Goal: Task Accomplishment & Management: Use online tool/utility

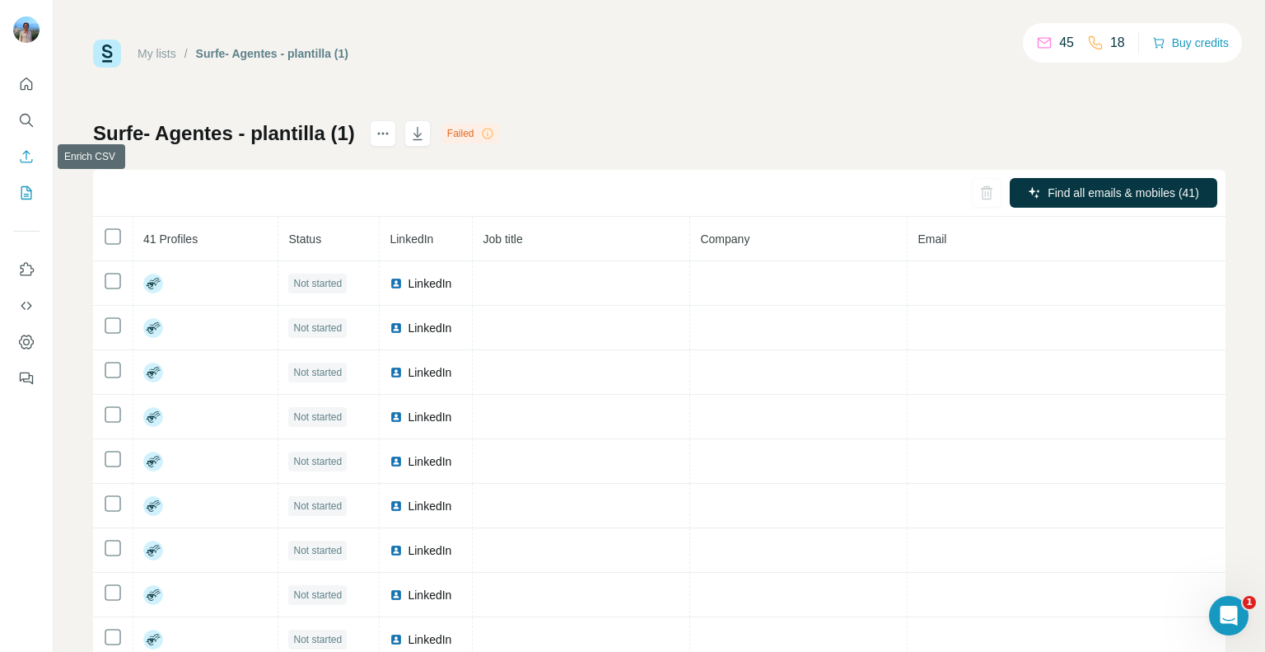
click at [16, 151] on button "Enrich CSV" at bounding box center [26, 157] width 26 height 30
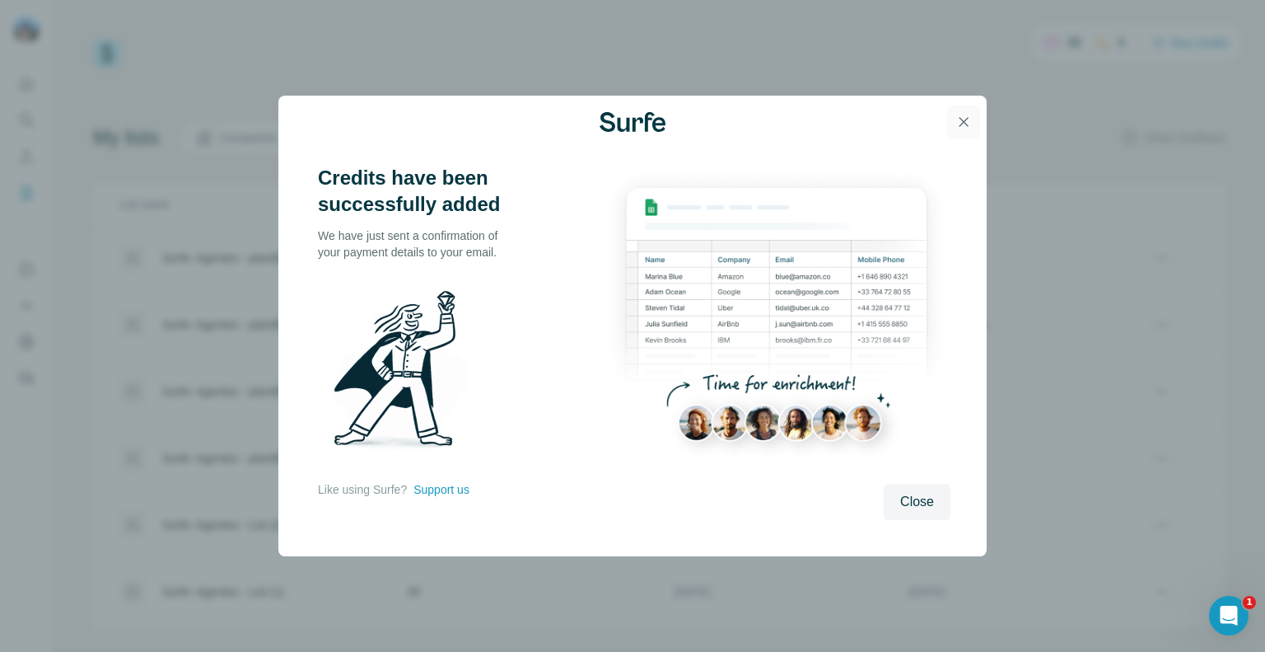
click at [965, 124] on icon "button" at bounding box center [963, 122] width 16 height 16
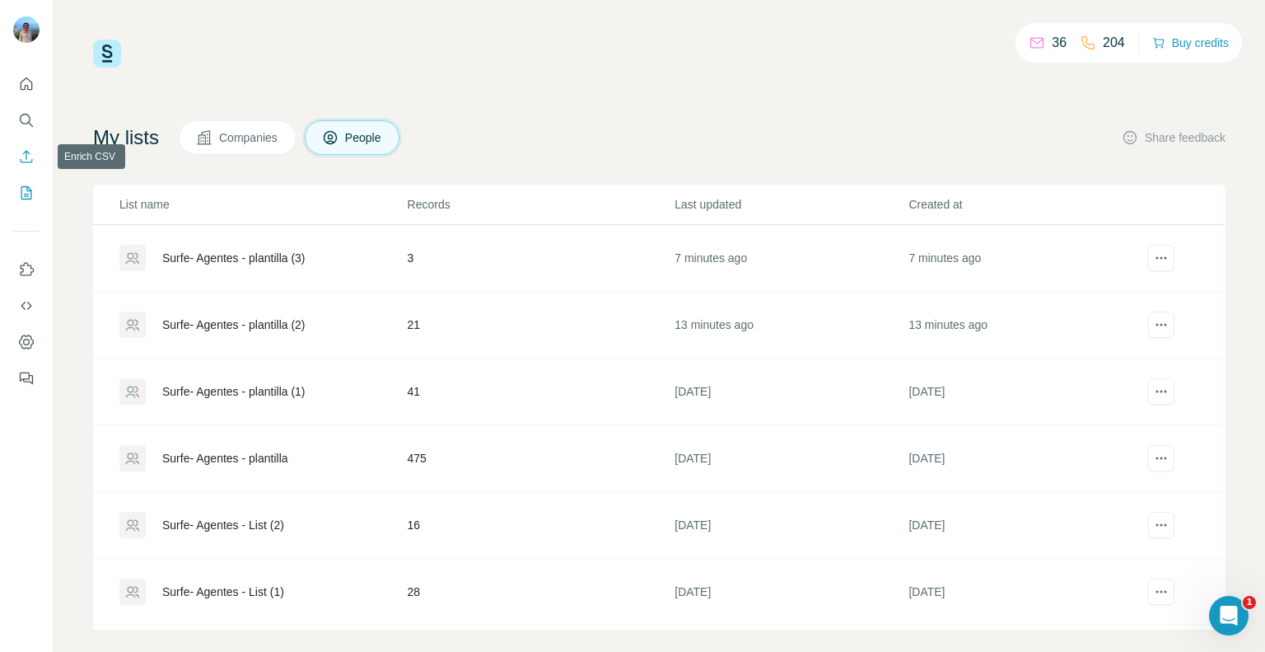
click at [20, 157] on icon "Enrich CSV" at bounding box center [26, 156] width 16 height 16
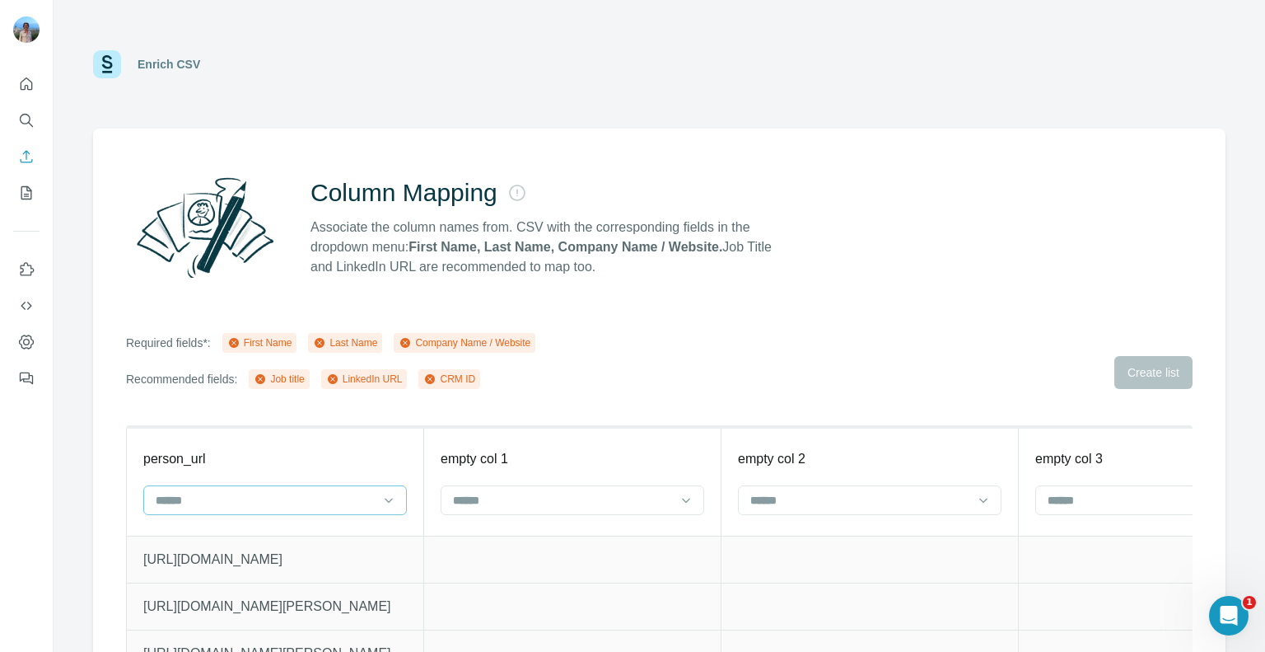
click at [351, 491] on input at bounding box center [265, 500] width 222 height 18
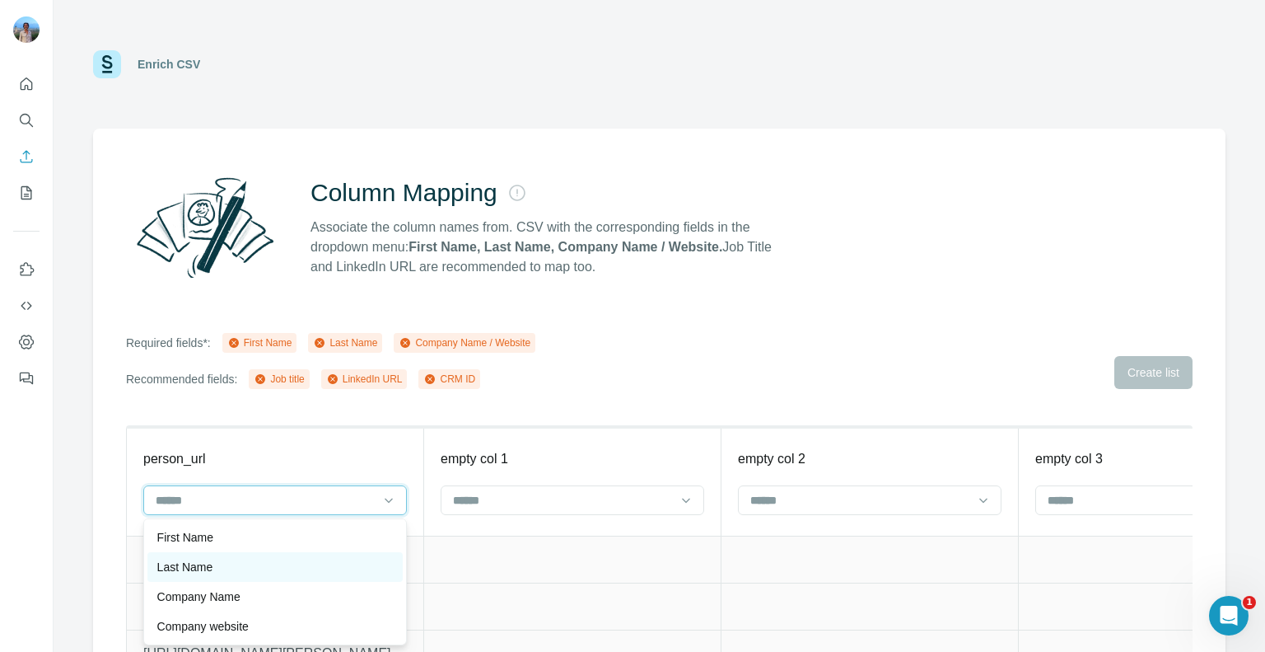
scroll to position [89, 0]
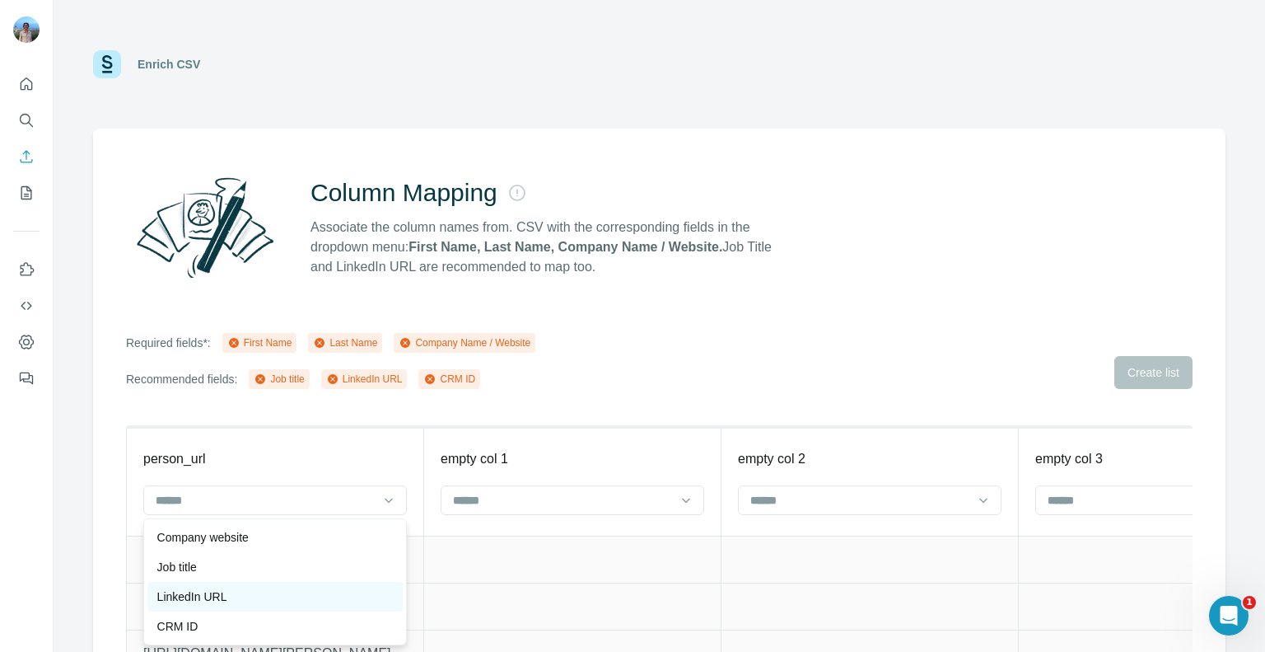
click at [250, 588] on div "LinkedIn URL" at bounding box center [275, 596] width 236 height 16
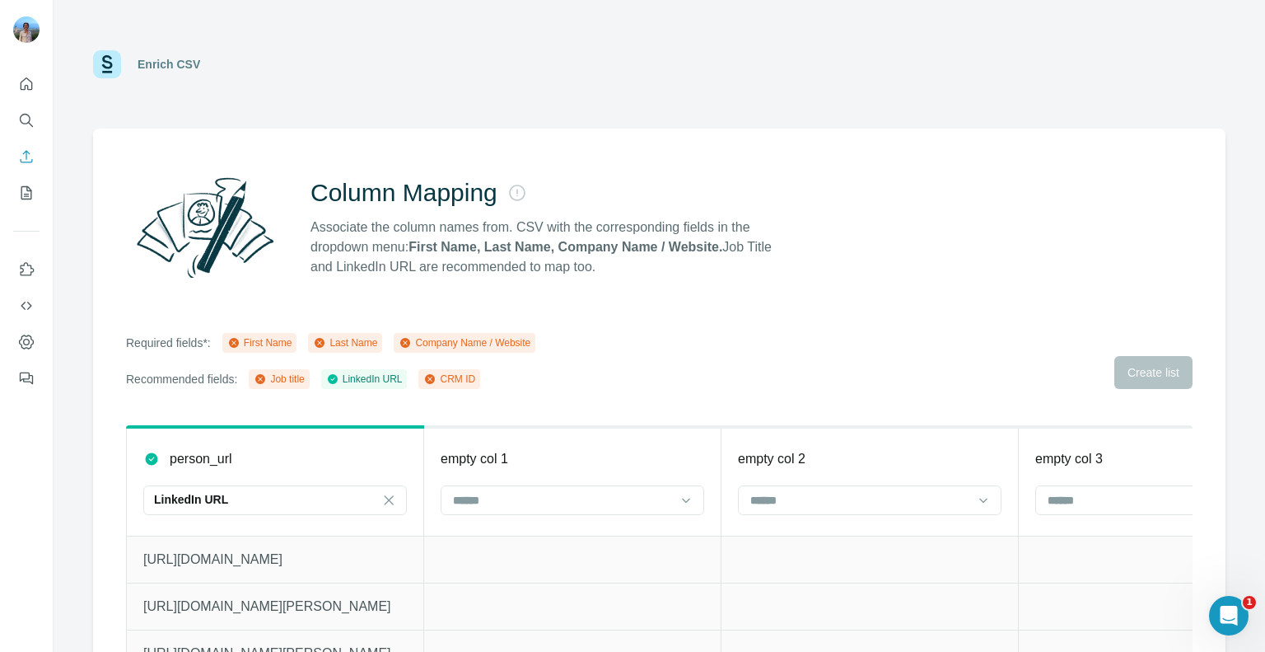
scroll to position [59, 0]
click at [507, 500] on input at bounding box center [562, 500] width 222 height 18
click at [502, 533] on p "First Name" at bounding box center [482, 537] width 56 height 16
click at [761, 498] on input at bounding box center [860, 500] width 222 height 18
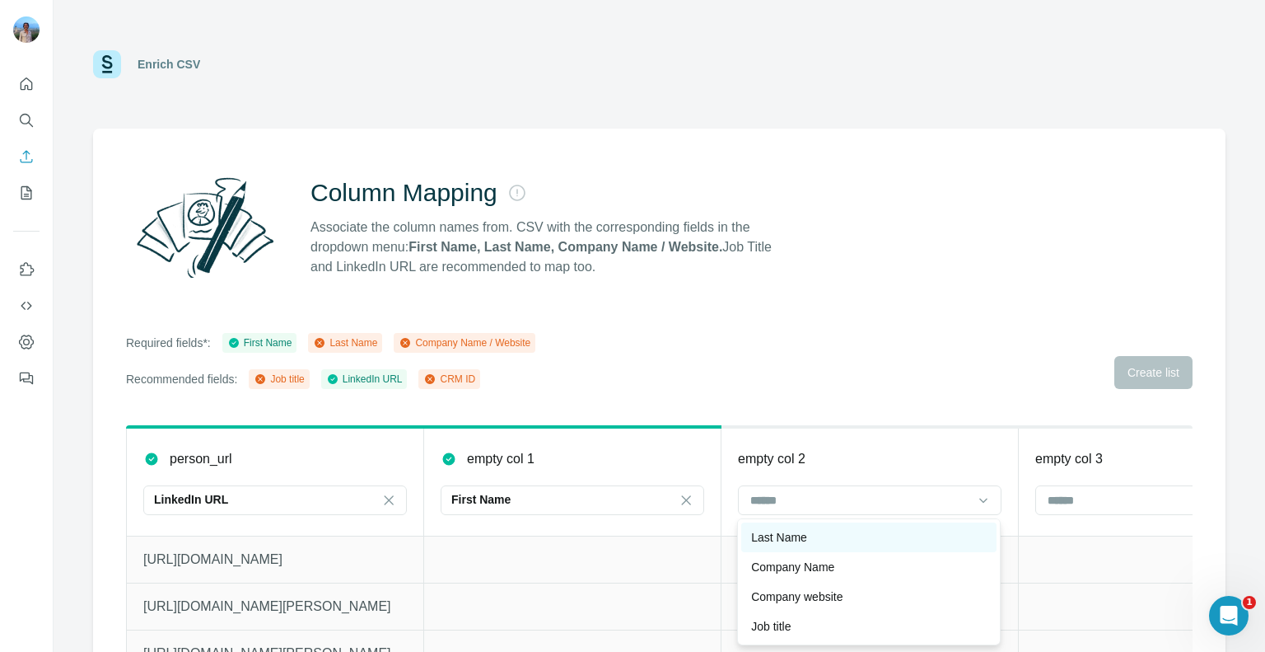
click at [770, 535] on p "Last Name" at bounding box center [779, 537] width 56 height 16
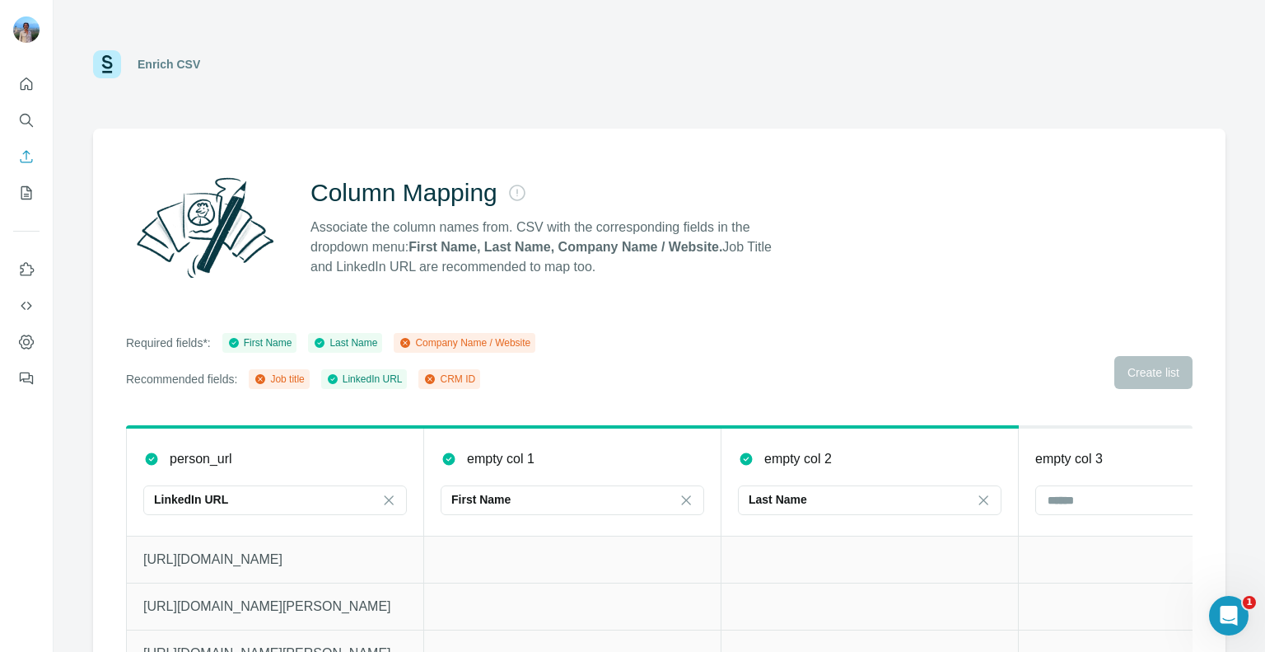
scroll to position [0, 0]
click at [1056, 491] on input at bounding box center [1157, 500] width 222 height 18
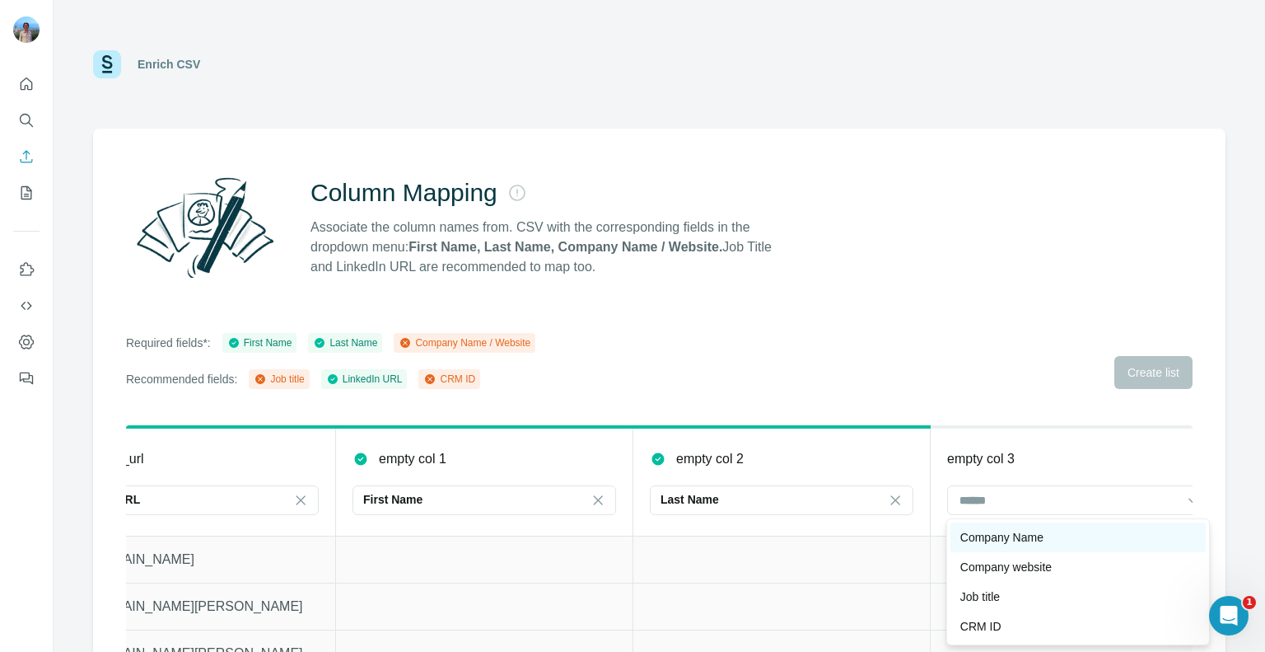
click at [1028, 535] on p "Company Name" at bounding box center [1001, 537] width 83 height 16
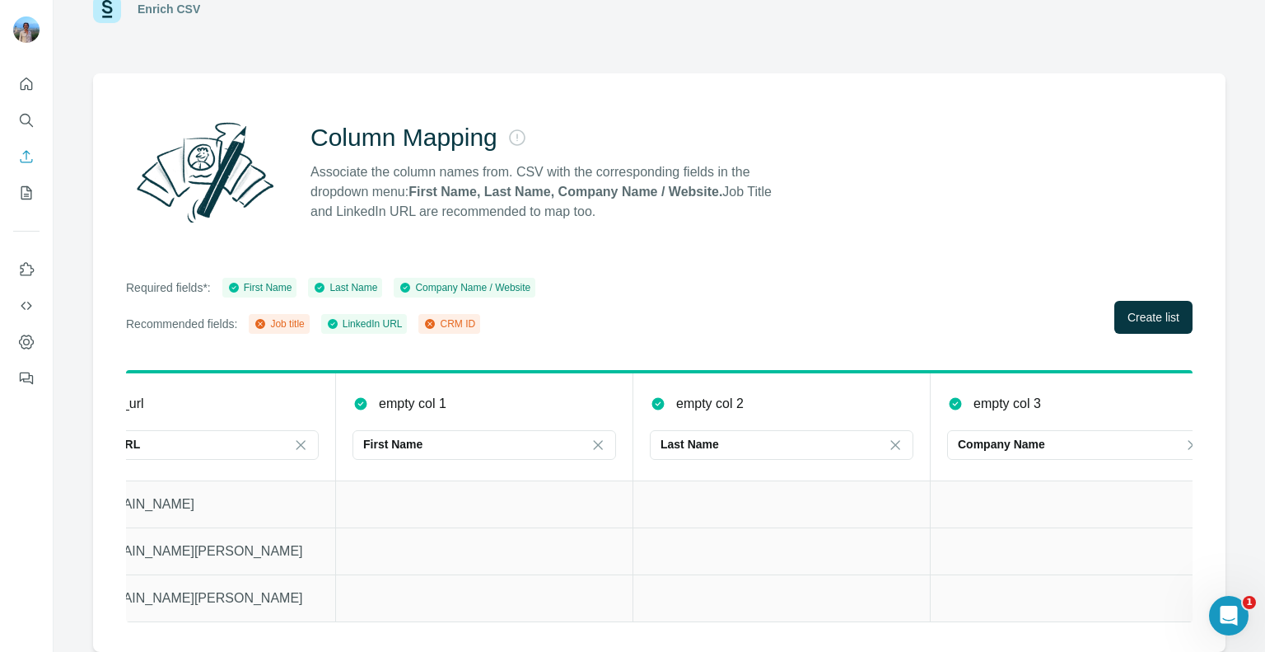
scroll to position [0, 0]
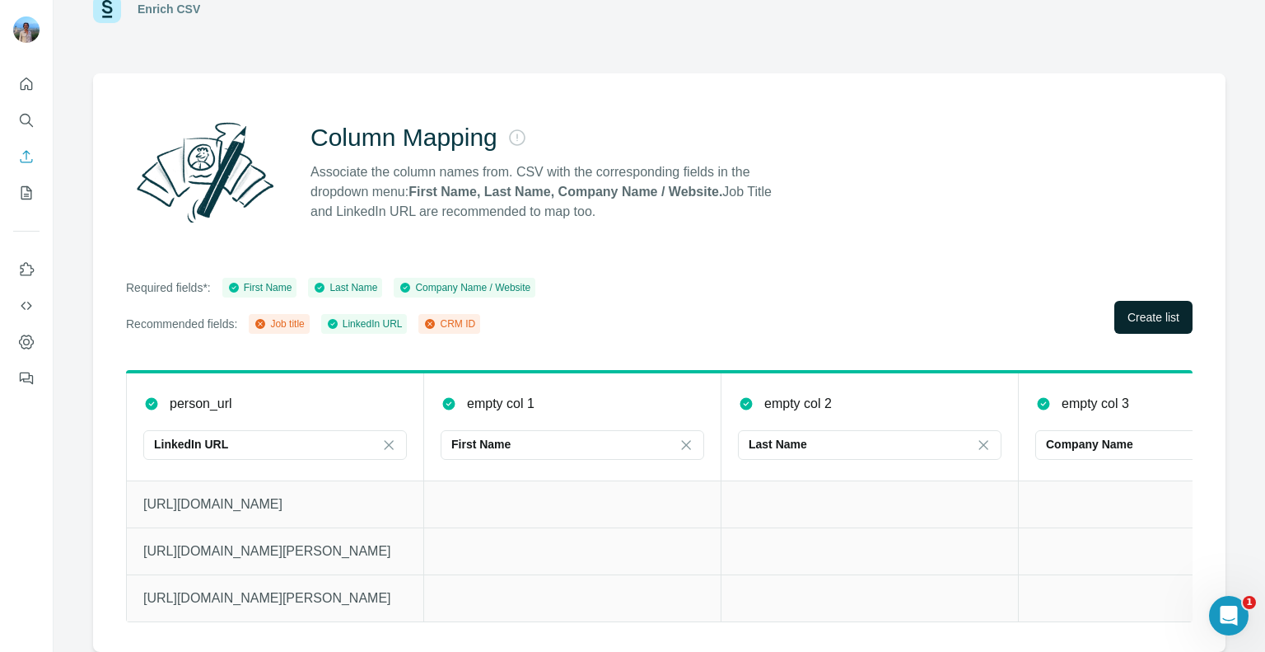
click at [1146, 313] on span "Create list" at bounding box center [1154, 317] width 52 height 16
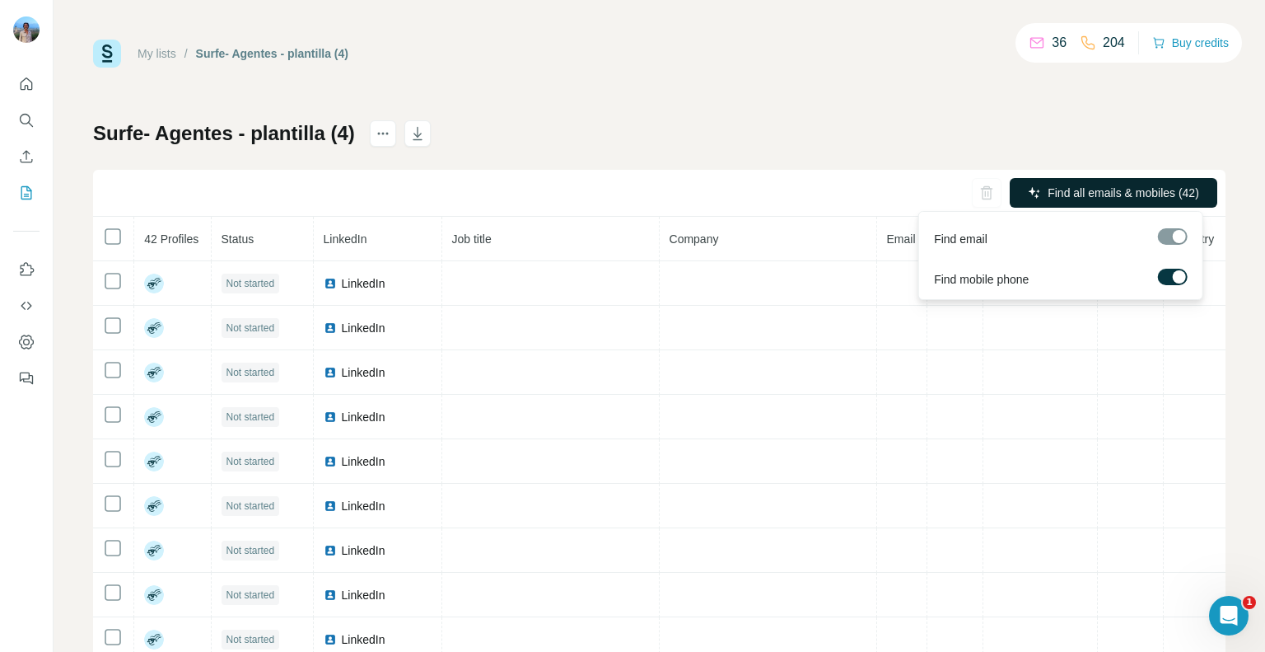
click at [1082, 192] on span "Find all emails & mobiles (42)" at bounding box center [1124, 193] width 152 height 16
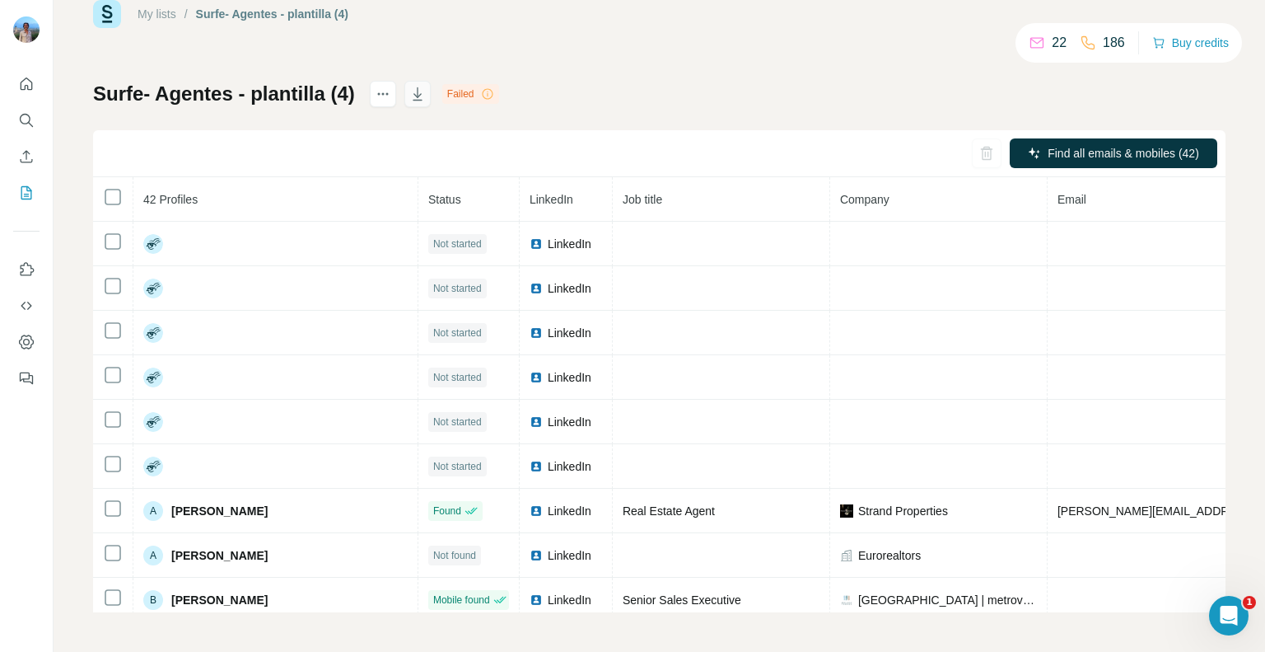
click at [423, 91] on icon "button" at bounding box center [417, 94] width 16 height 16
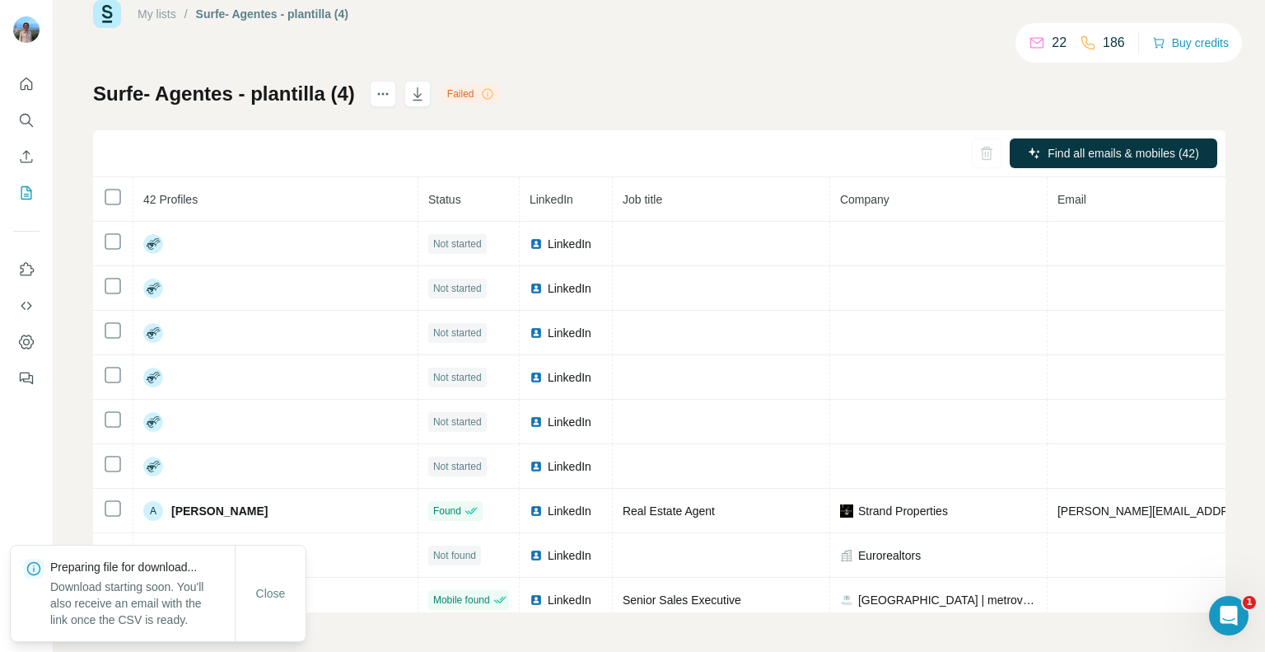
click at [712, 48] on div "My lists / Surfe- Agentes - plantilla (4) 22 186 Buy credits Surfe- Agentes - p…" at bounding box center [659, 306] width 1133 height 612
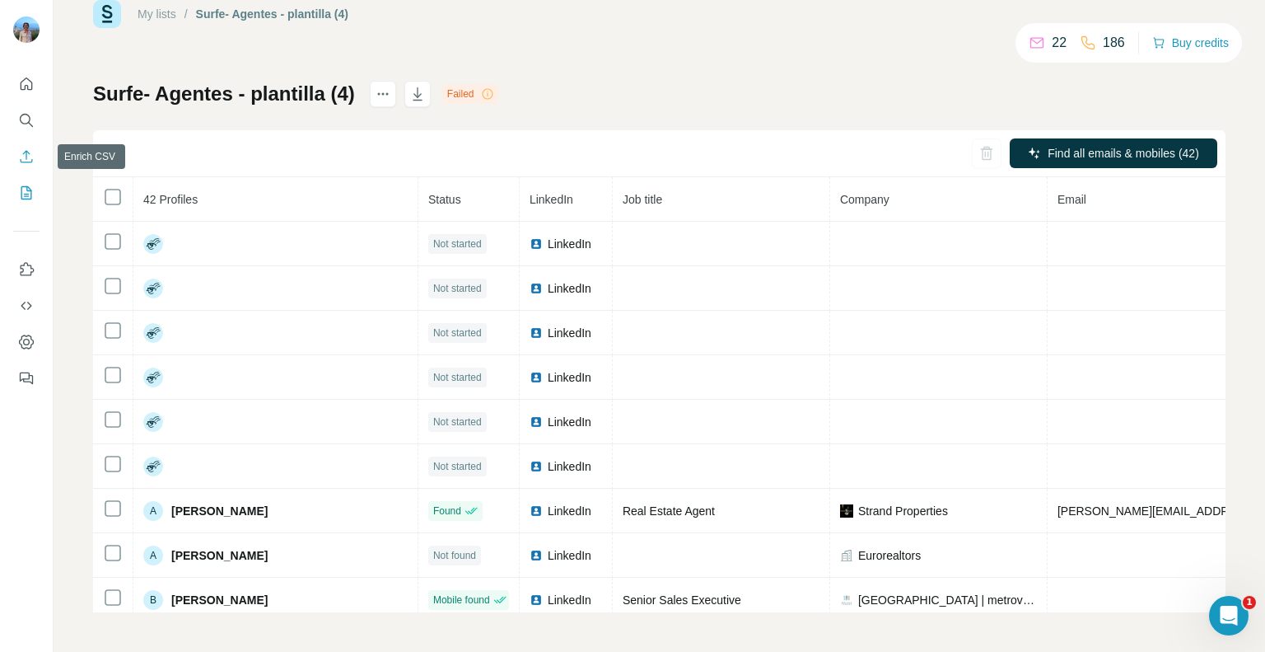
click at [26, 164] on icon "Enrich CSV" at bounding box center [26, 156] width 16 height 16
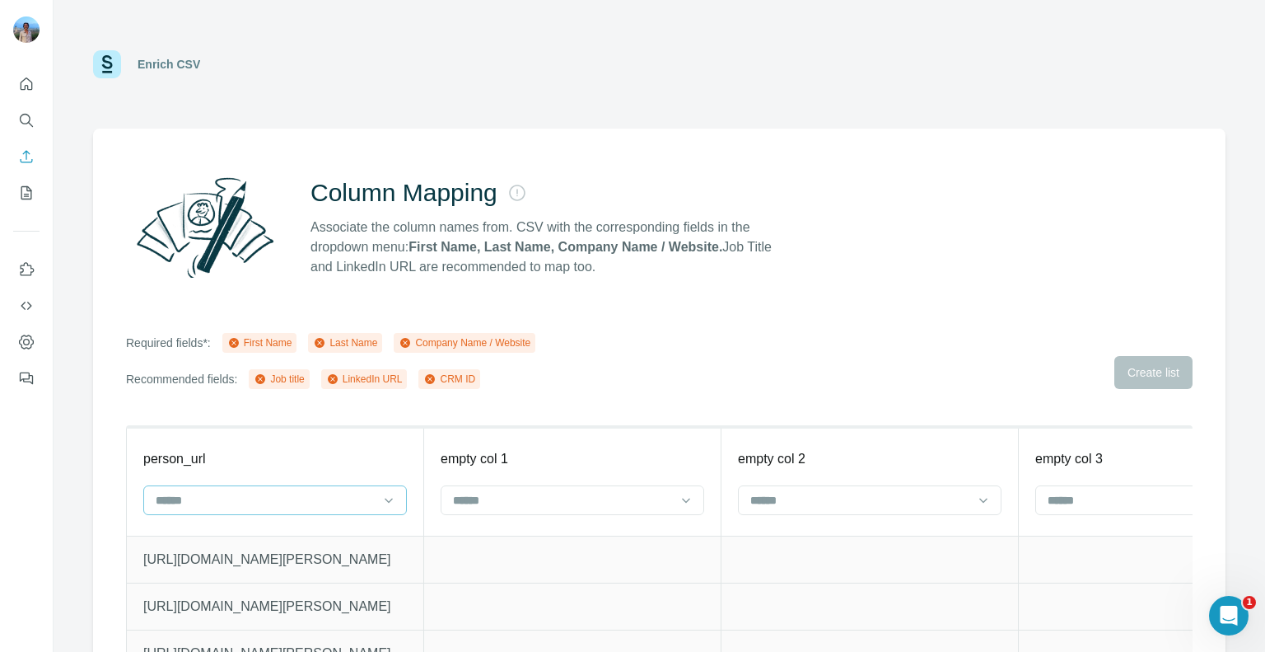
click at [361, 491] on input at bounding box center [265, 500] width 222 height 18
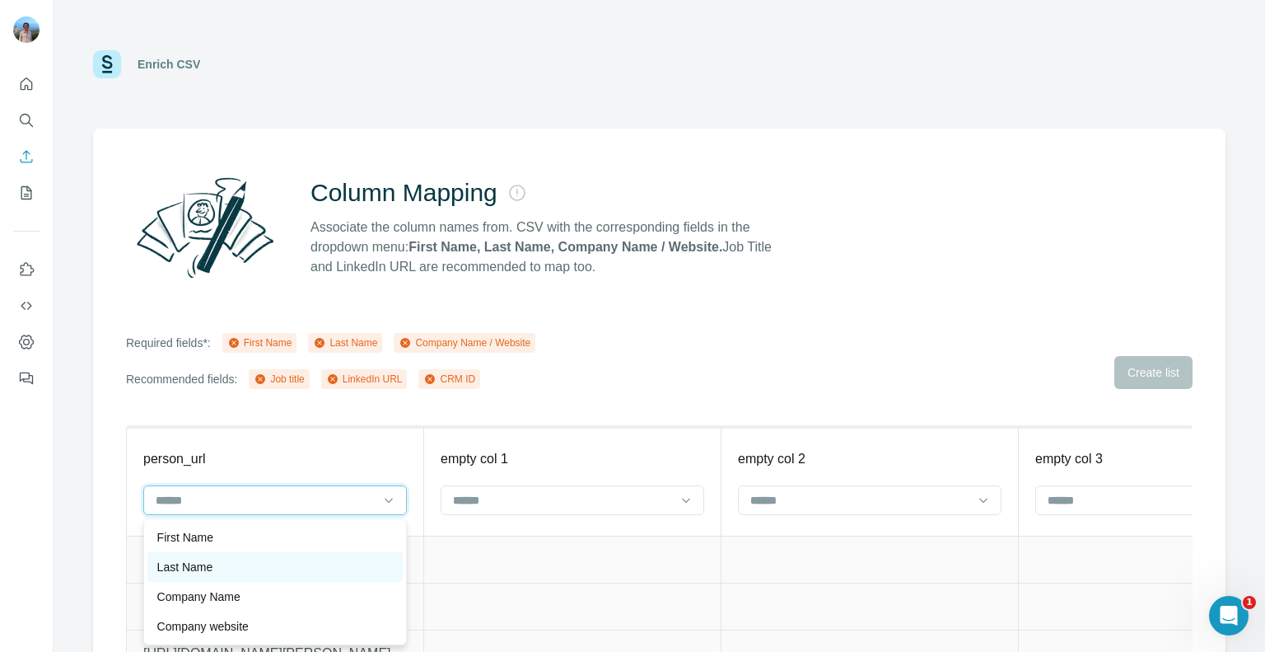
scroll to position [89, 0]
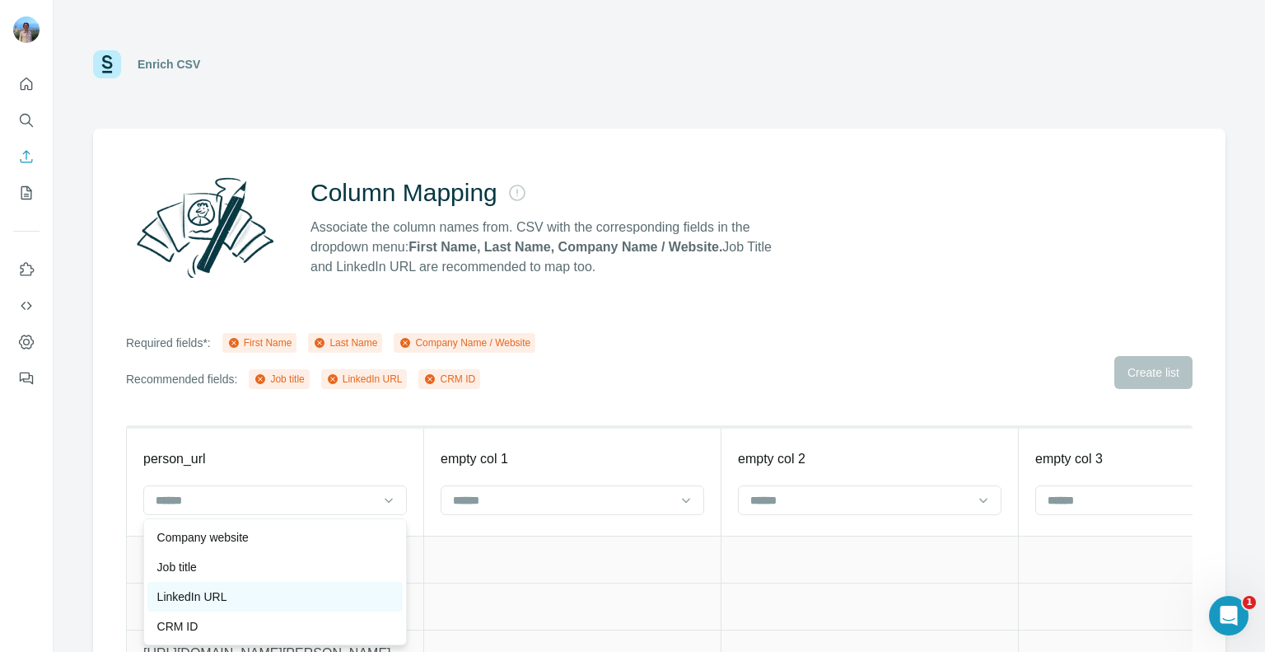
click at [232, 591] on div "LinkedIn URL" at bounding box center [275, 596] width 236 height 16
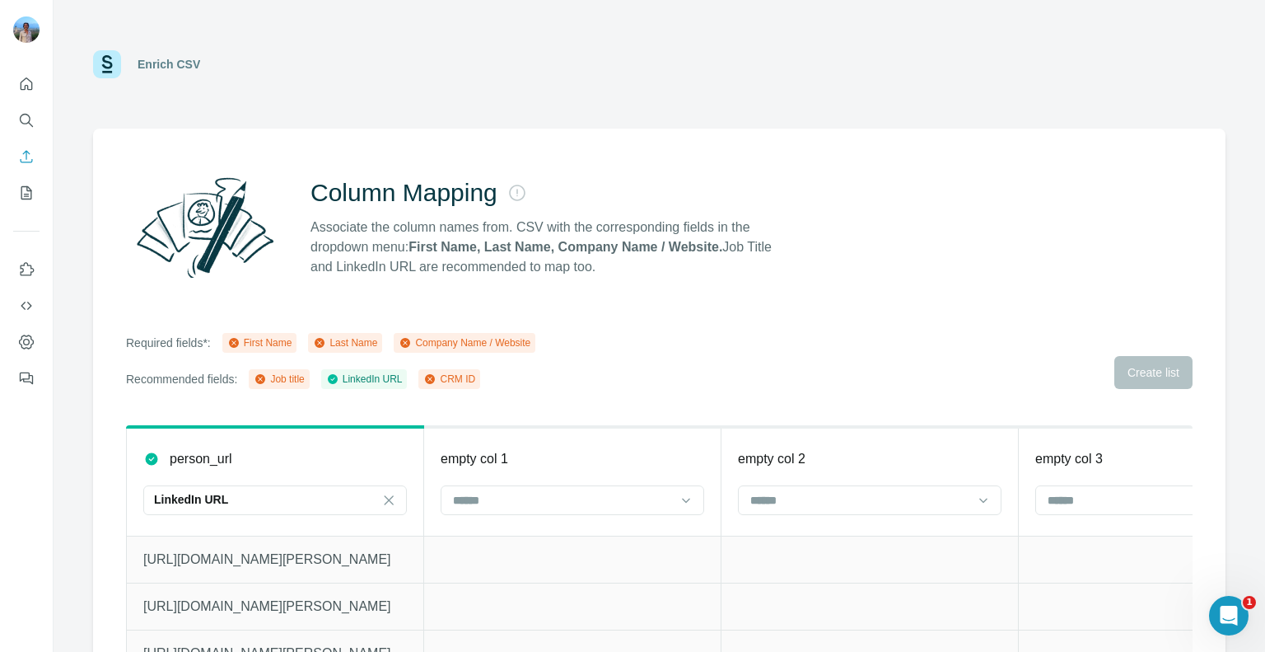
scroll to position [59, 0]
click at [502, 491] on input at bounding box center [562, 500] width 222 height 18
click at [492, 532] on p "First Name" at bounding box center [482, 537] width 56 height 16
click at [741, 499] on div at bounding box center [870, 500] width 264 height 30
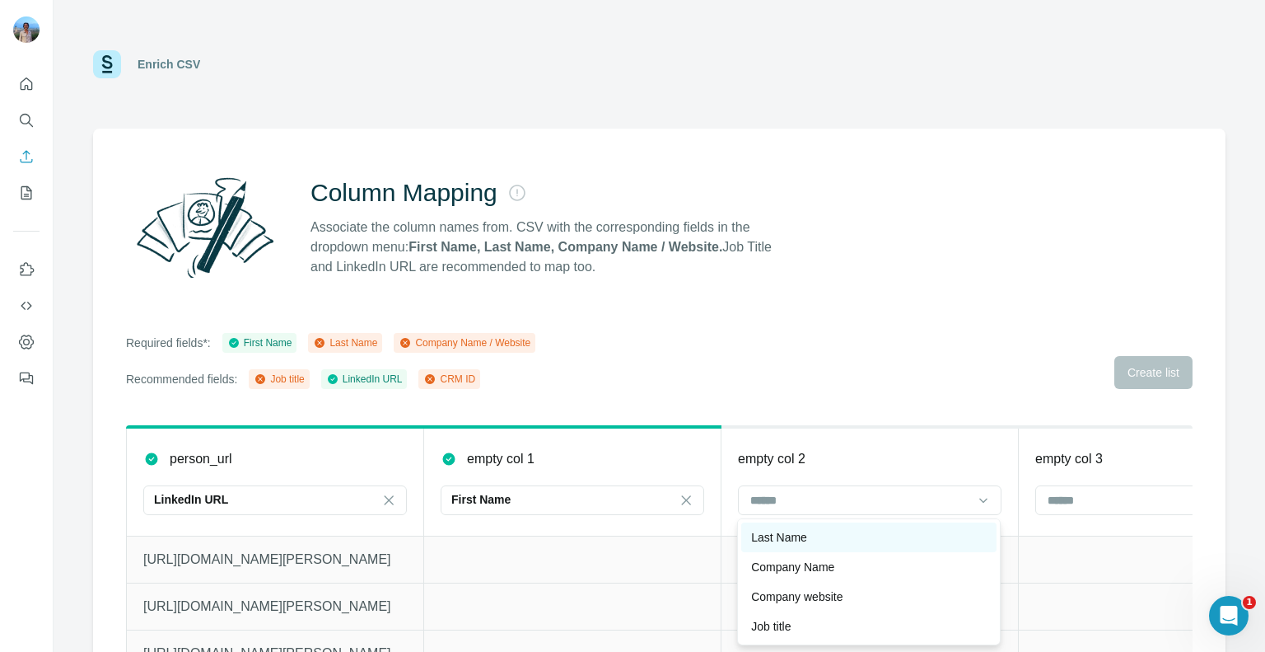
click at [750, 543] on div "Last Name" at bounding box center [868, 537] width 255 height 30
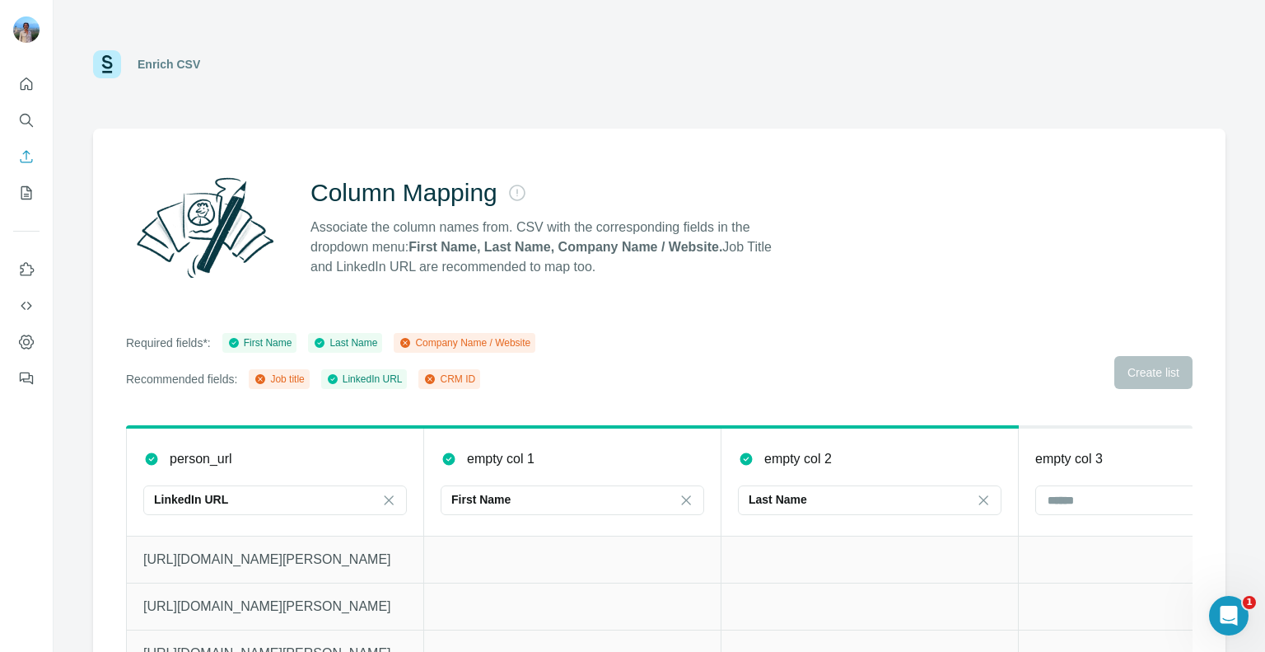
scroll to position [0, 0]
click at [1040, 489] on div at bounding box center [1167, 500] width 264 height 30
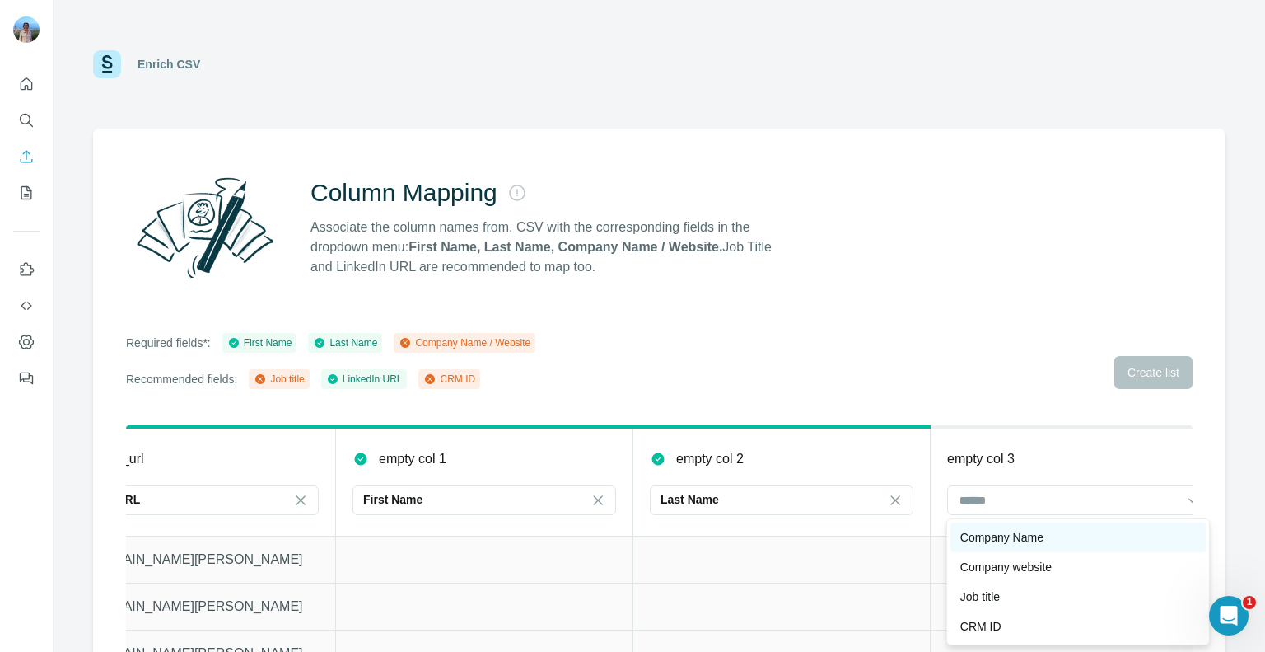
click at [992, 541] on p "Company Name" at bounding box center [1001, 537] width 83 height 16
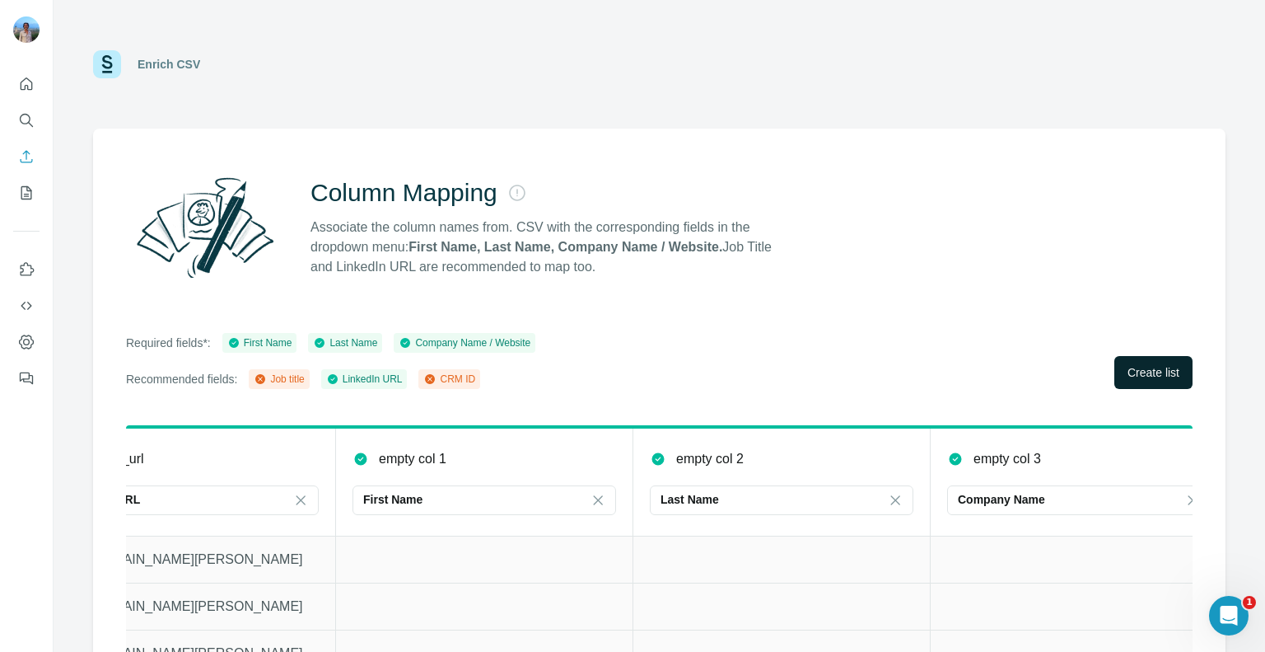
click at [1144, 362] on button "Create list" at bounding box center [1153, 372] width 78 height 33
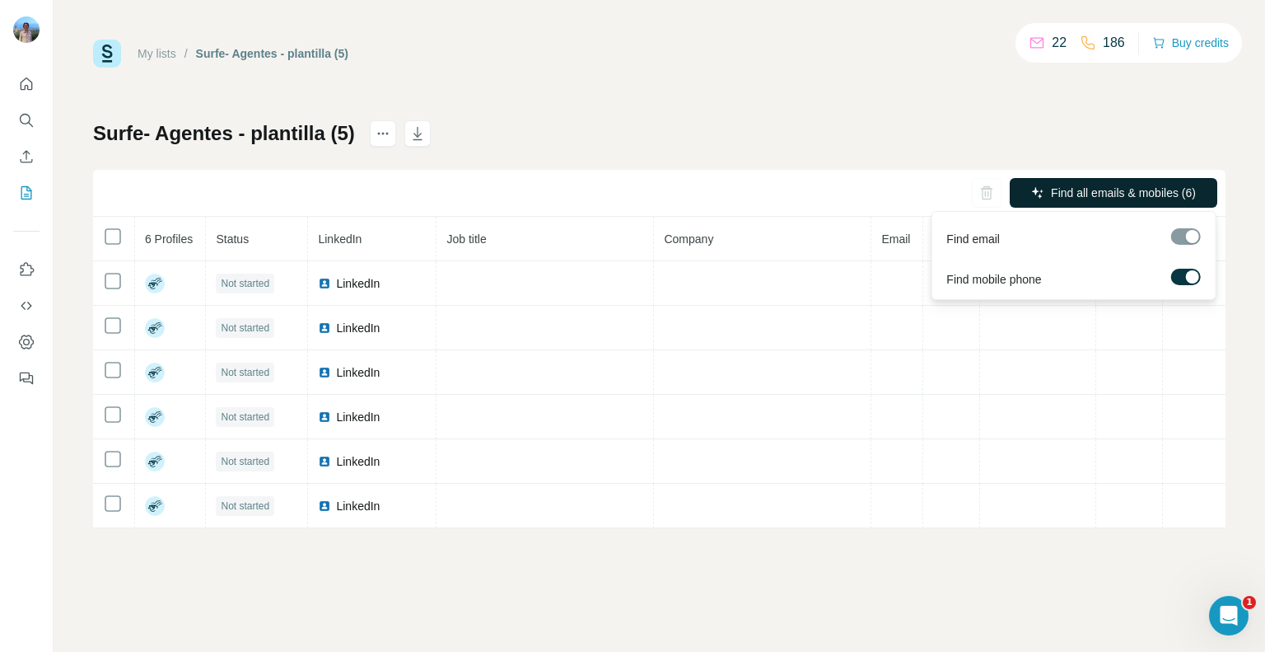
click at [1113, 200] on span "Find all emails & mobiles (6)" at bounding box center [1123, 193] width 145 height 16
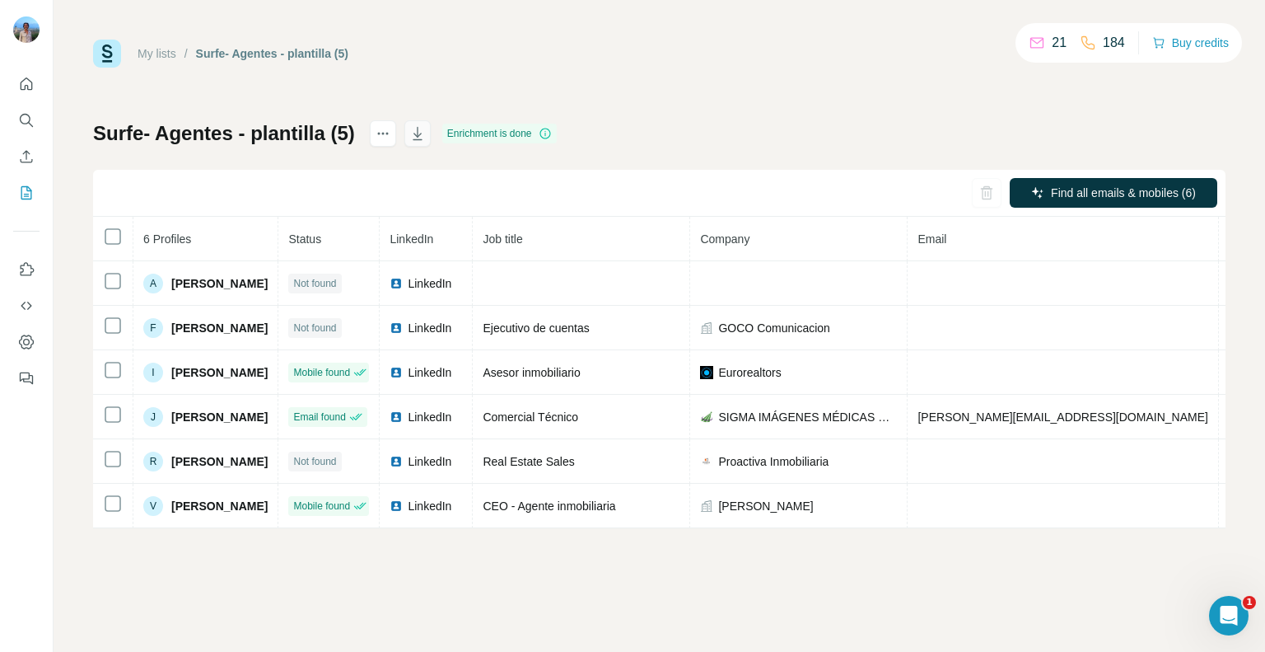
click at [417, 137] on icon "button" at bounding box center [417, 133] width 16 height 16
